Goal: Find specific page/section: Find specific page/section

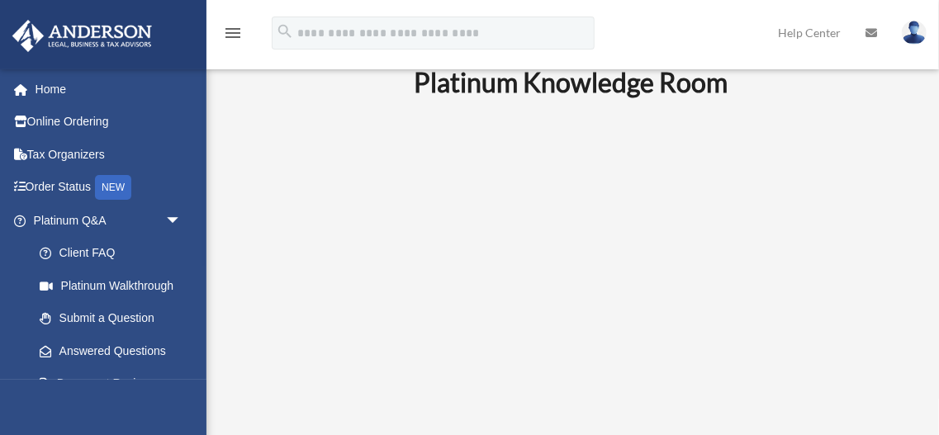
scroll to position [21, 0]
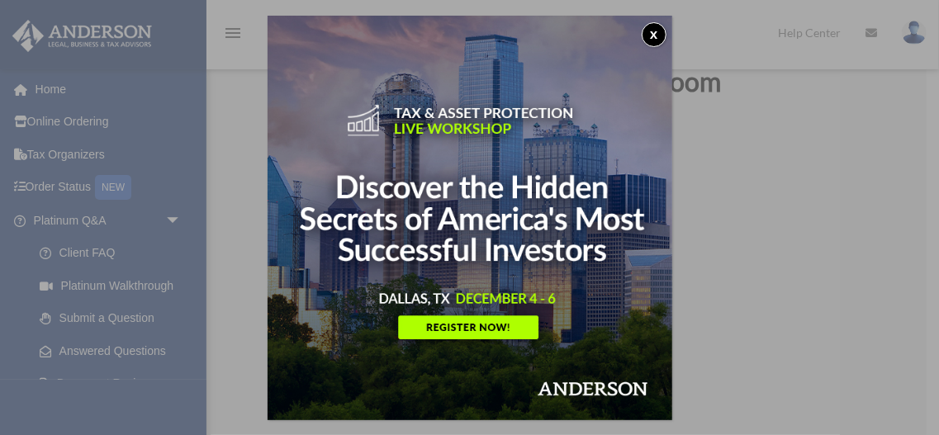
click at [653, 33] on button "x" at bounding box center [654, 34] width 25 height 25
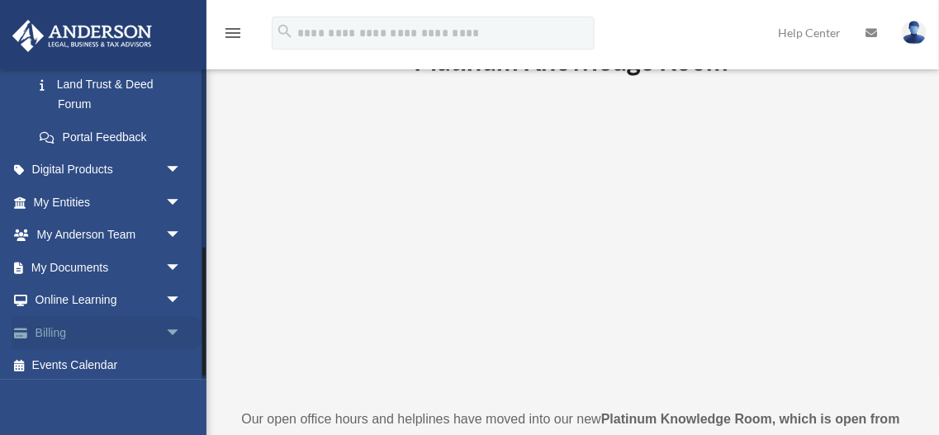
scroll to position [443, 0]
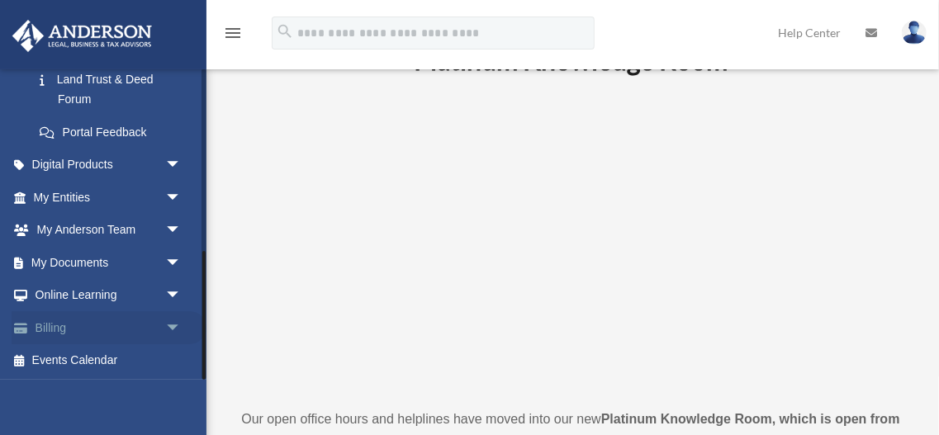
drag, startPoint x: 206, startPoint y: 173, endPoint x: 200, endPoint y: 320, distance: 146.3
click at [200, 320] on div "desaimehul829@gmail.com Sign Out desaimehul829@gmail.com Home Online Ordering T…" at bounding box center [103, 224] width 207 height 311
click at [172, 227] on span "arrow_drop_down" at bounding box center [181, 231] width 33 height 34
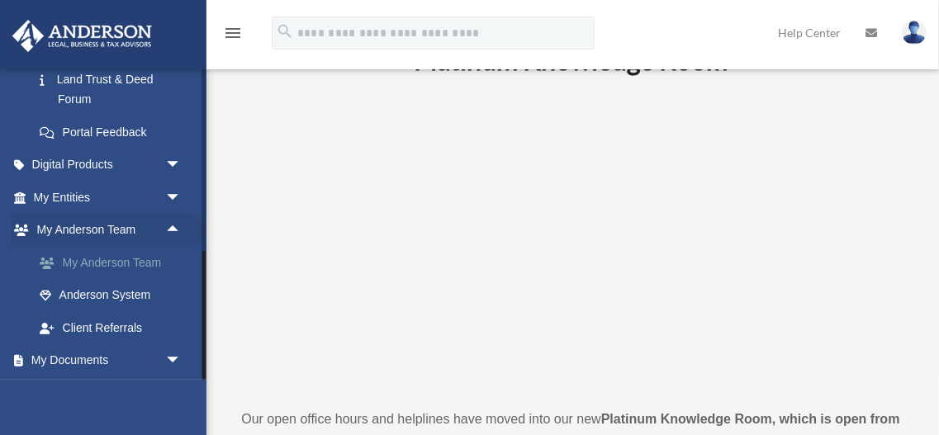
click at [152, 262] on link "My Anderson Team" at bounding box center [114, 262] width 183 height 33
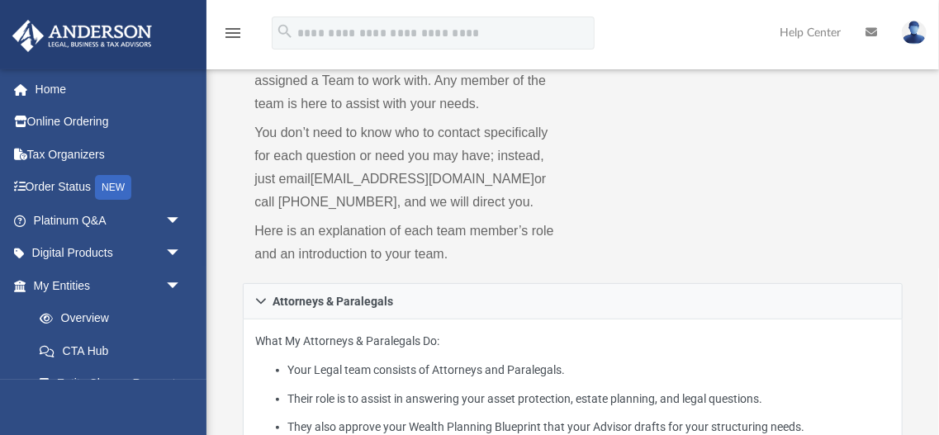
scroll to position [154, 0]
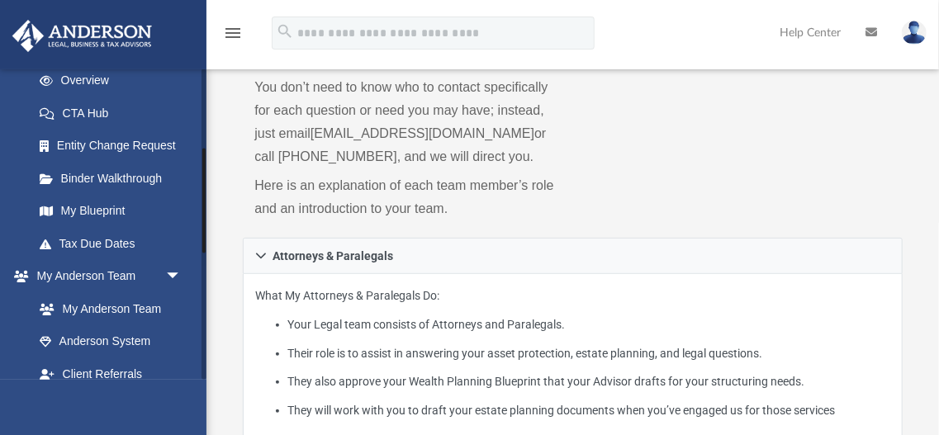
scroll to position [233, 0]
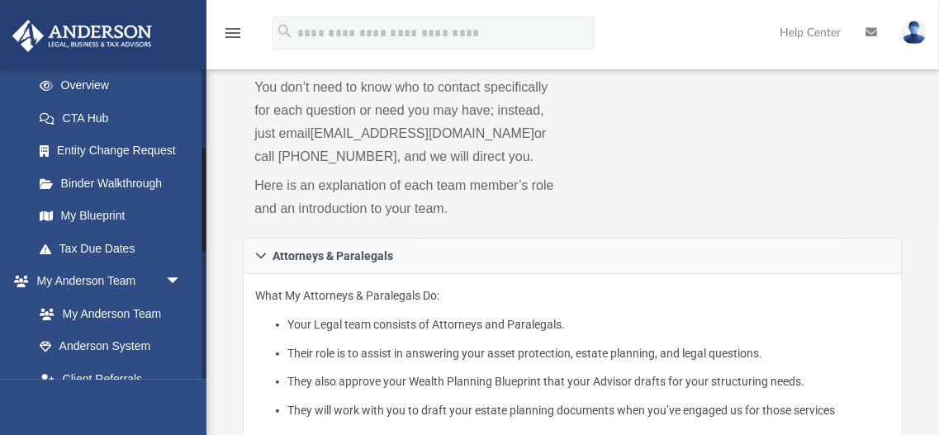
drag, startPoint x: 204, startPoint y: 237, endPoint x: 206, endPoint y: 200, distance: 37.2
click at [206, 200] on div at bounding box center [204, 224] width 5 height 311
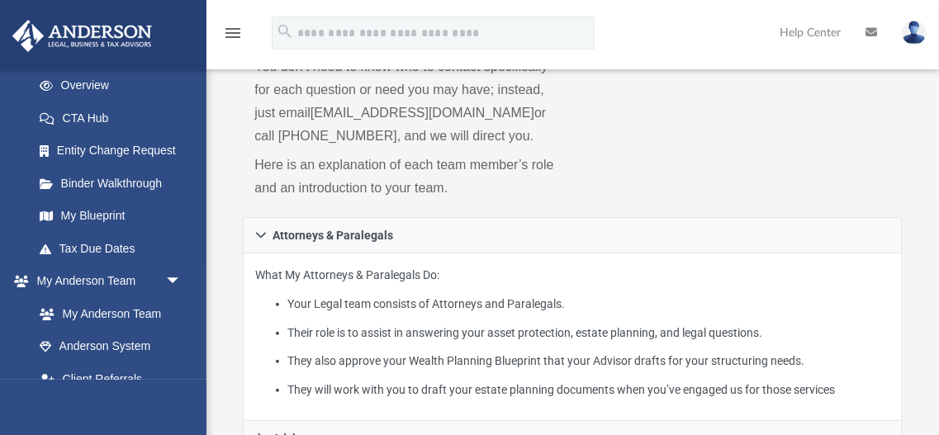
scroll to position [220, 0]
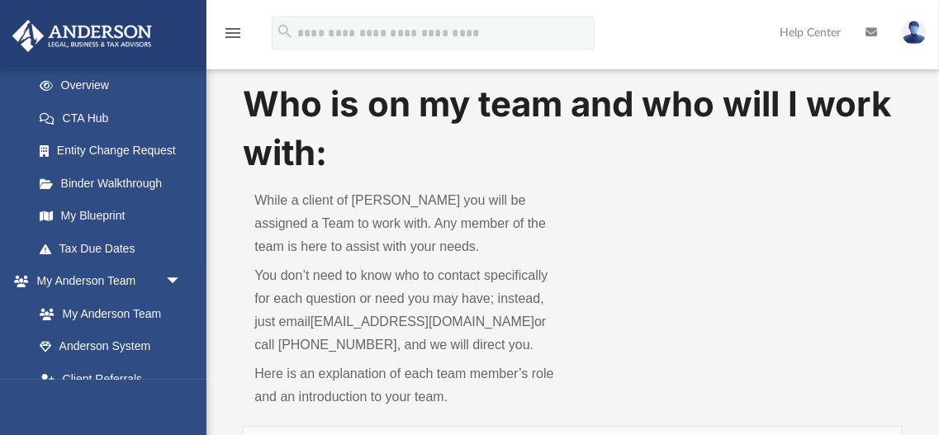
scroll to position [0, 0]
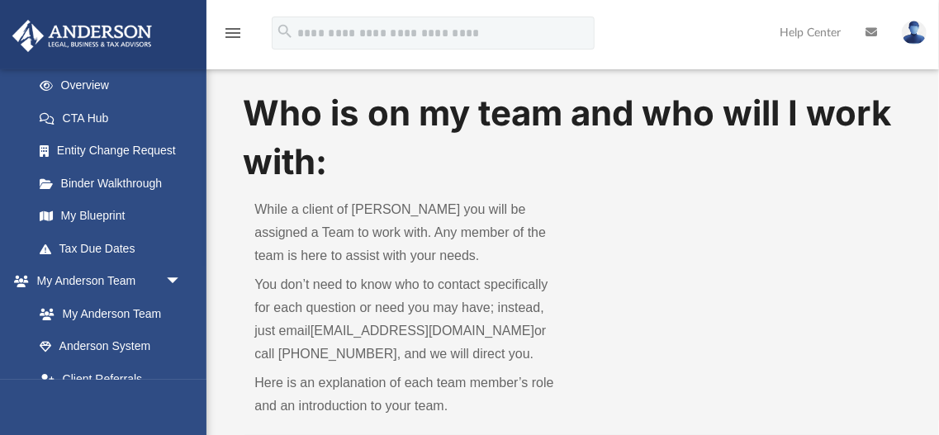
click at [689, 276] on div "Who is on my team and who will I work with: While a client of [PERSON_NAME] you…" at bounding box center [572, 262] width 659 height 346
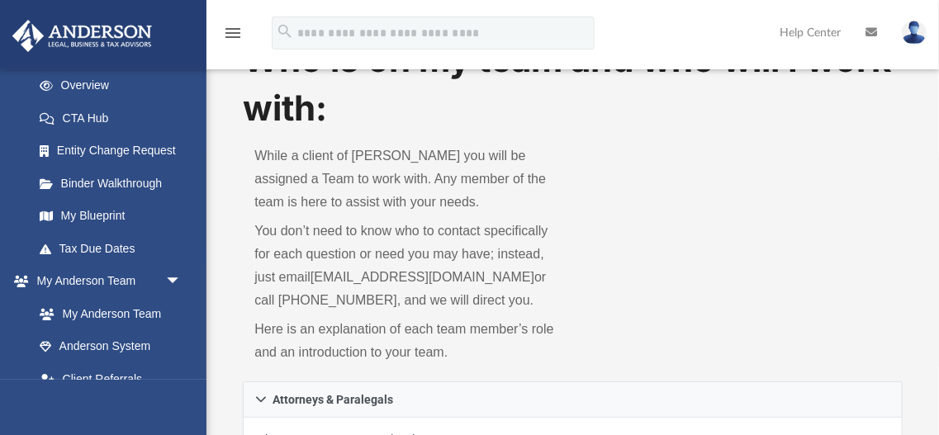
scroll to position [52, 0]
